Goal: Register for event/course: Register for event/course

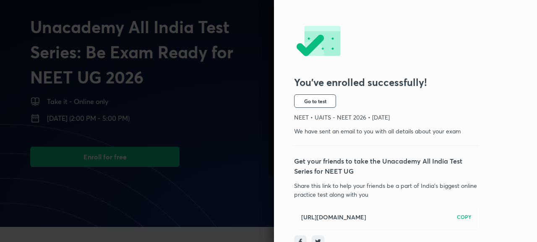
scroll to position [62, 0]
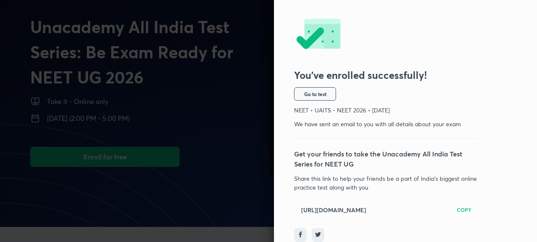
click at [325, 91] on span "Go to test" at bounding box center [315, 94] width 22 height 7
